Goal: Check status

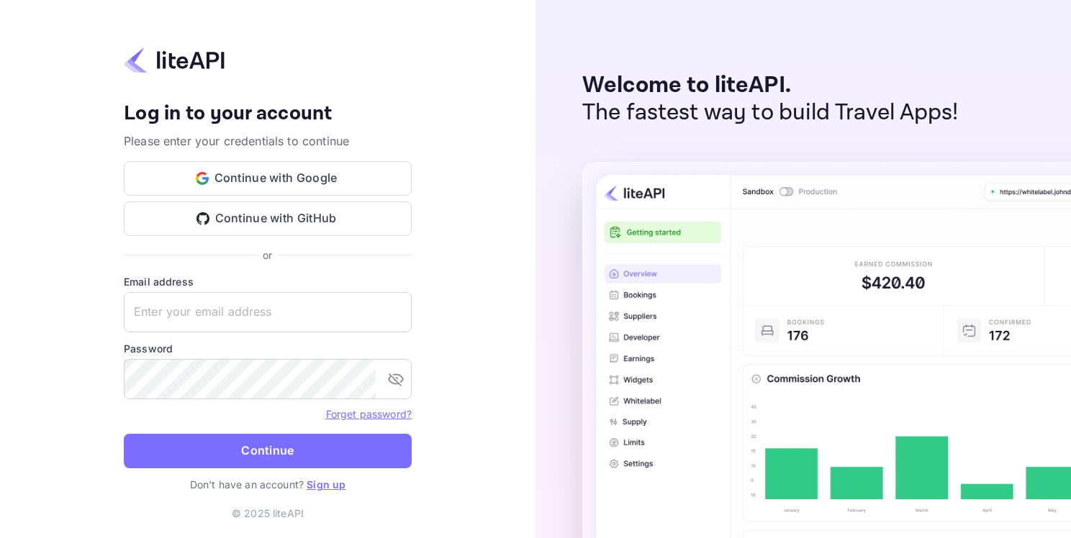
type input "[EMAIL_ADDRESS][DOMAIN_NAME]"
click at [256, 464] on button "Continue" at bounding box center [268, 451] width 288 height 35
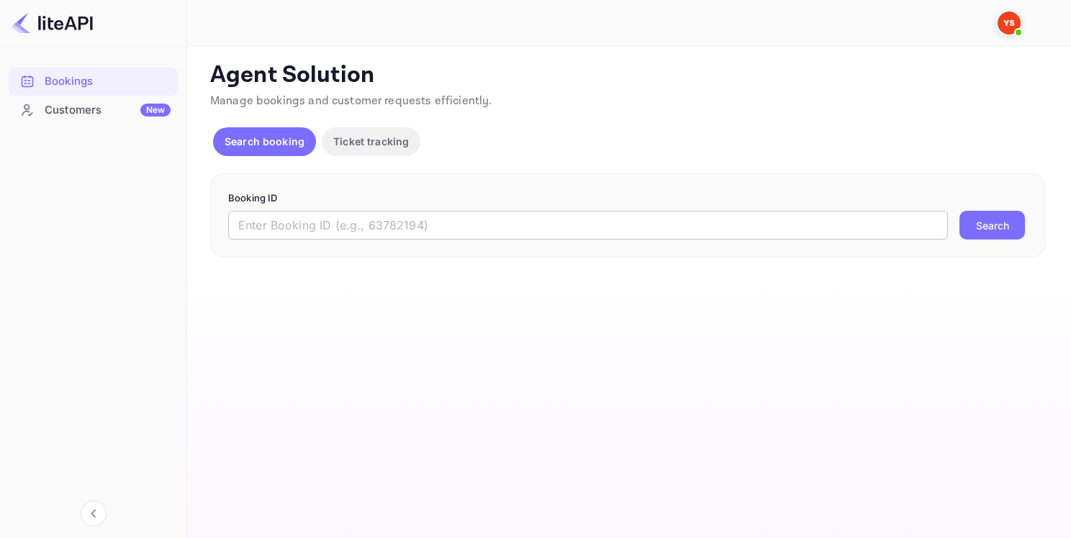
click at [351, 226] on input "text" at bounding box center [587, 225] width 719 height 29
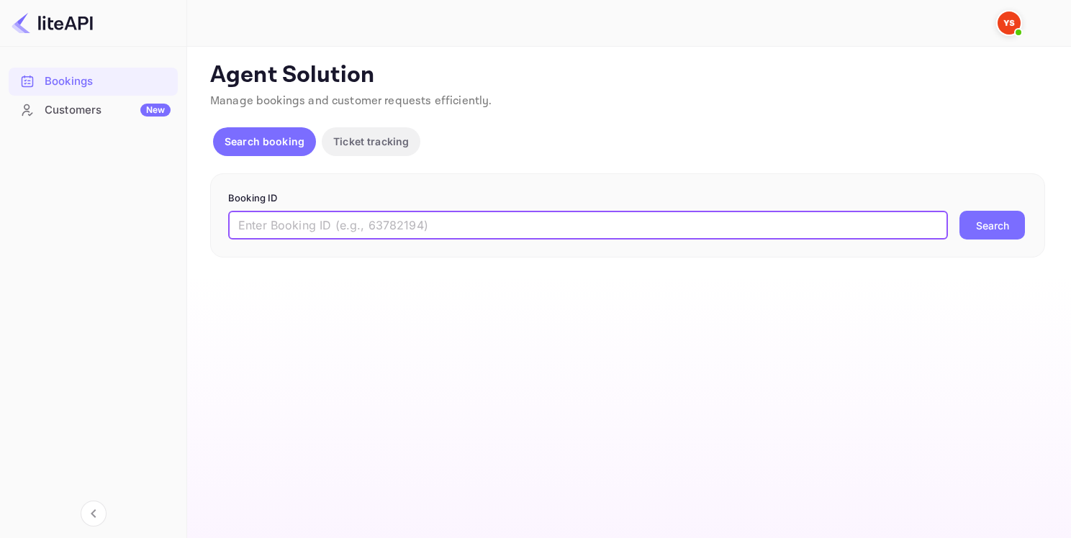
paste input "9299429"
type input "9299429"
click at [999, 230] on button "Search" at bounding box center [991, 225] width 65 height 29
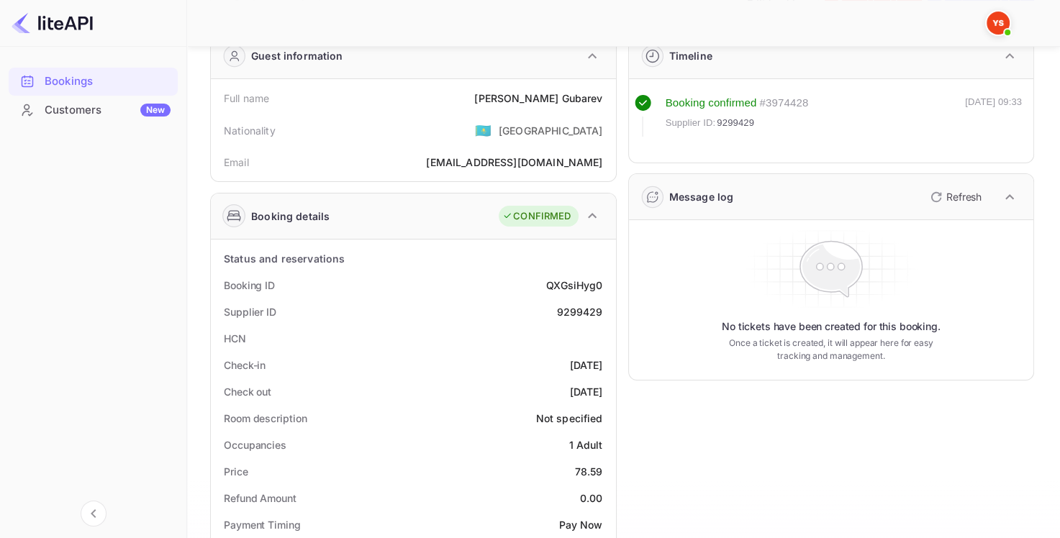
scroll to position [144, 0]
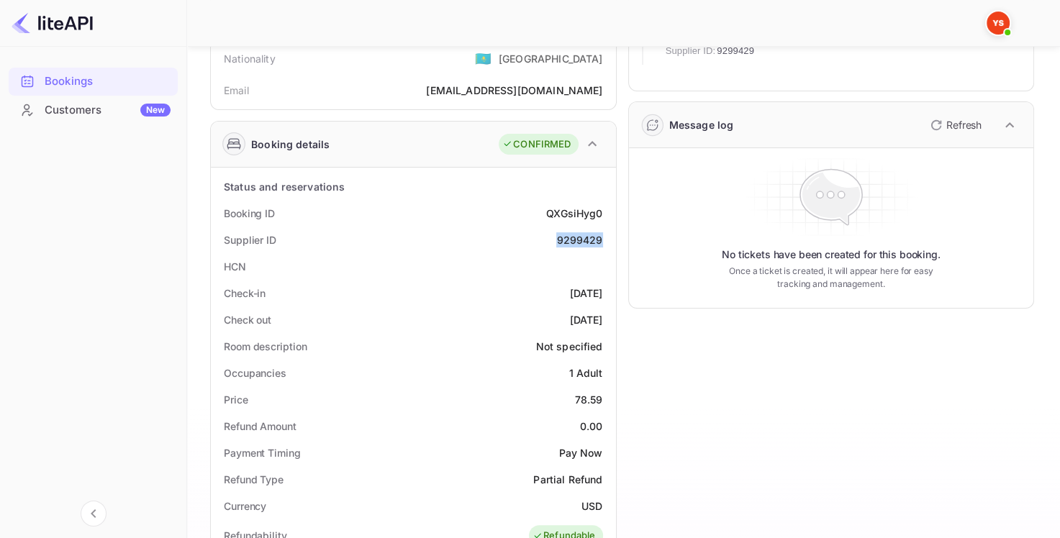
drag, startPoint x: 599, startPoint y: 239, endPoint x: 555, endPoint y: 237, distance: 44.6
click at [555, 237] on div "Supplier ID 9299429" at bounding box center [414, 240] width 394 height 27
copy div "9299429"
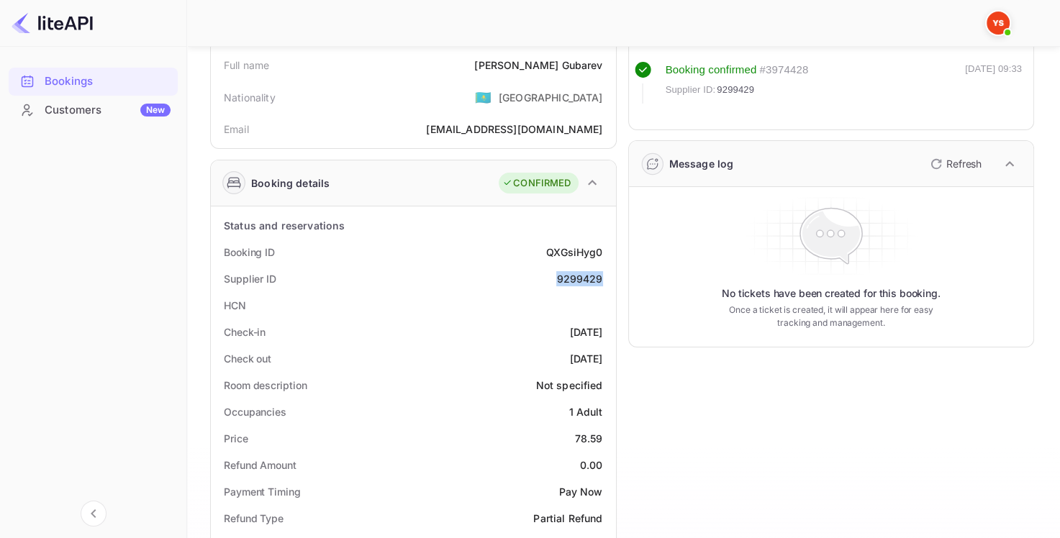
scroll to position [0, 0]
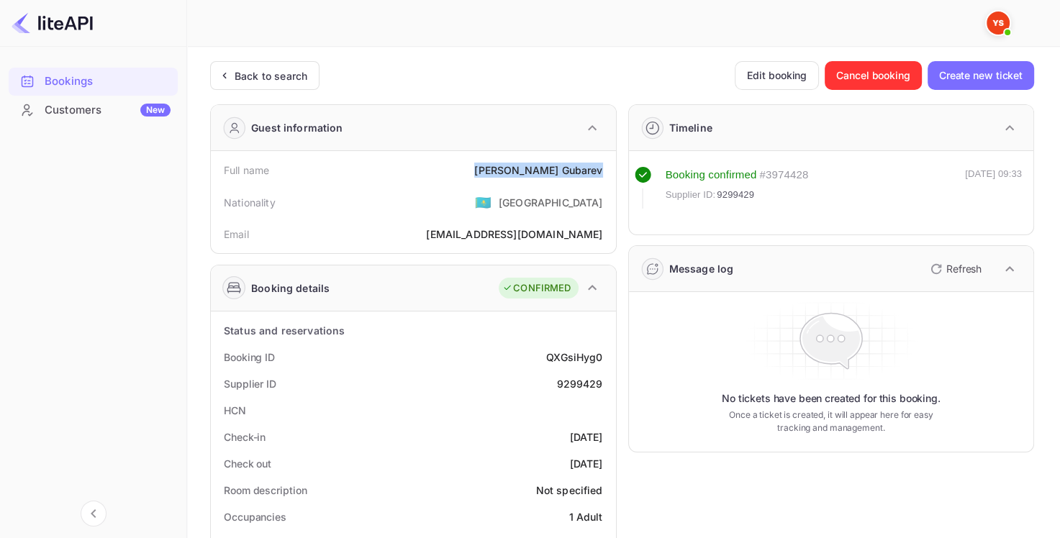
drag, startPoint x: 524, startPoint y: 167, endPoint x: 606, endPoint y: 176, distance: 81.8
click at [606, 176] on div "Full name [PERSON_NAME]" at bounding box center [414, 170] width 394 height 27
copy div "[PERSON_NAME]"
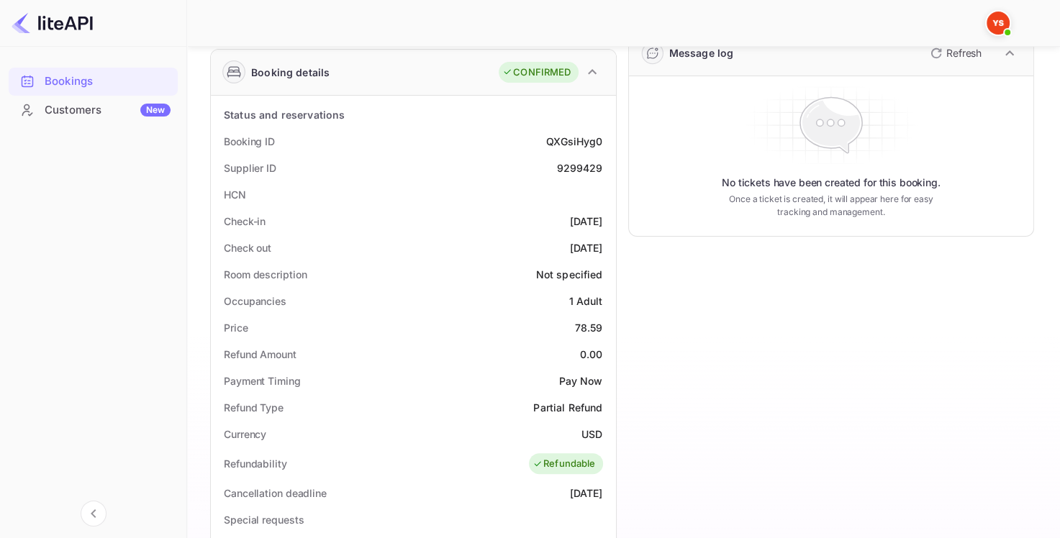
scroll to position [360, 0]
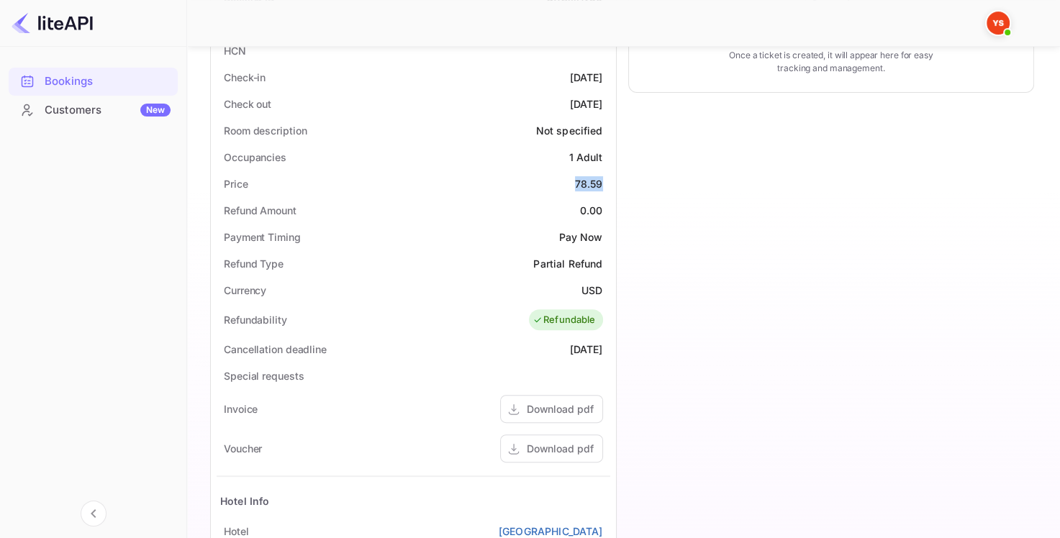
drag, startPoint x: 576, startPoint y: 178, endPoint x: 604, endPoint y: 182, distance: 29.0
click at [604, 182] on div "Price 78.59" at bounding box center [414, 184] width 394 height 27
copy div "78.59"
